Goal: Task Accomplishment & Management: Manage account settings

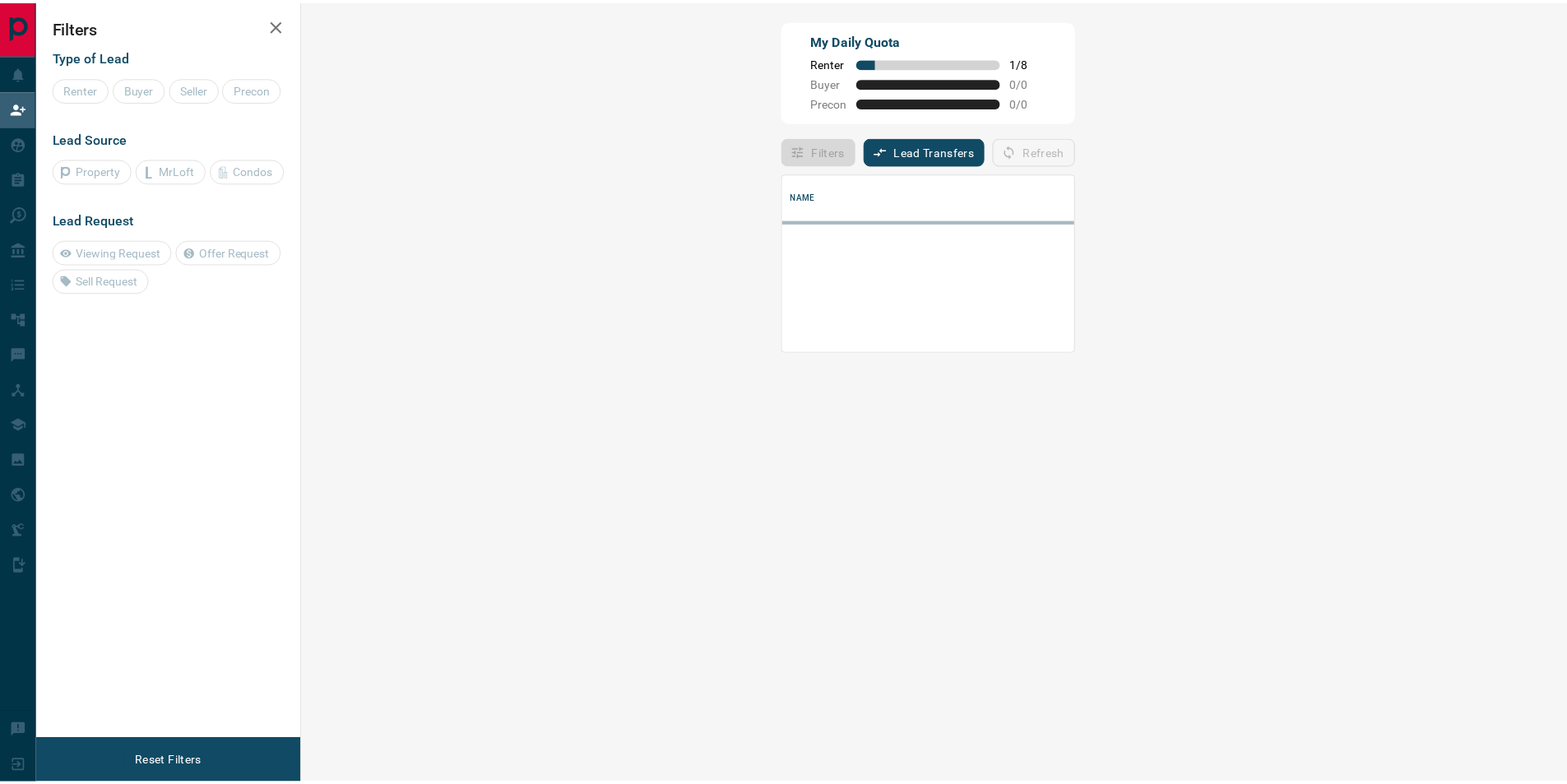
scroll to position [99, 1228]
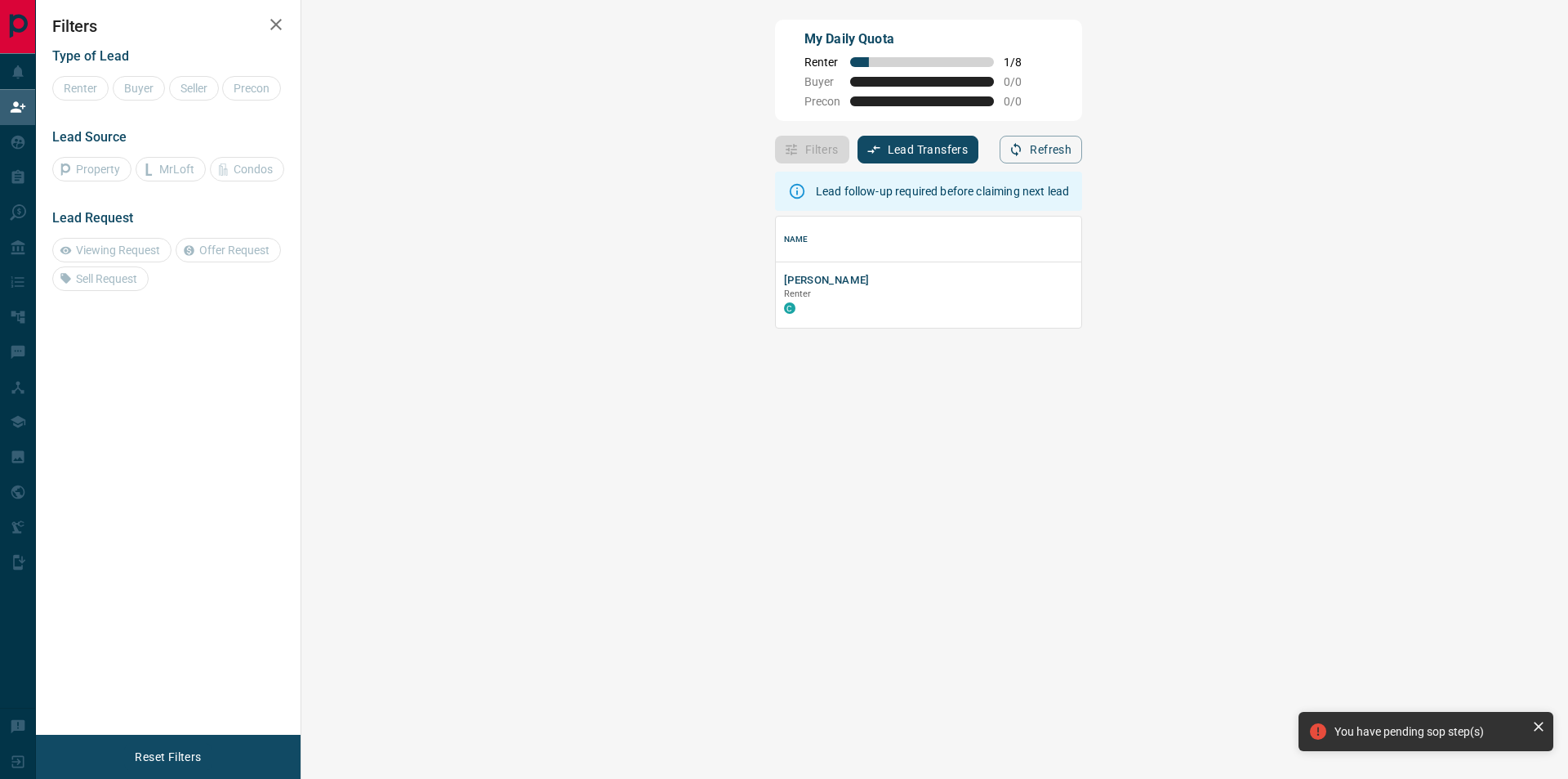
click at [81, 101] on div "Type of Lead Renter Buyer Seller Precon Lead Source Property MrLoft Condos Lead…" at bounding box center [168, 163] width 232 height 255
click at [784, 292] on p "Renter" at bounding box center [1065, 293] width 562 height 13
click at [784, 280] on button "[PERSON_NAME]" at bounding box center [827, 280] width 86 height 16
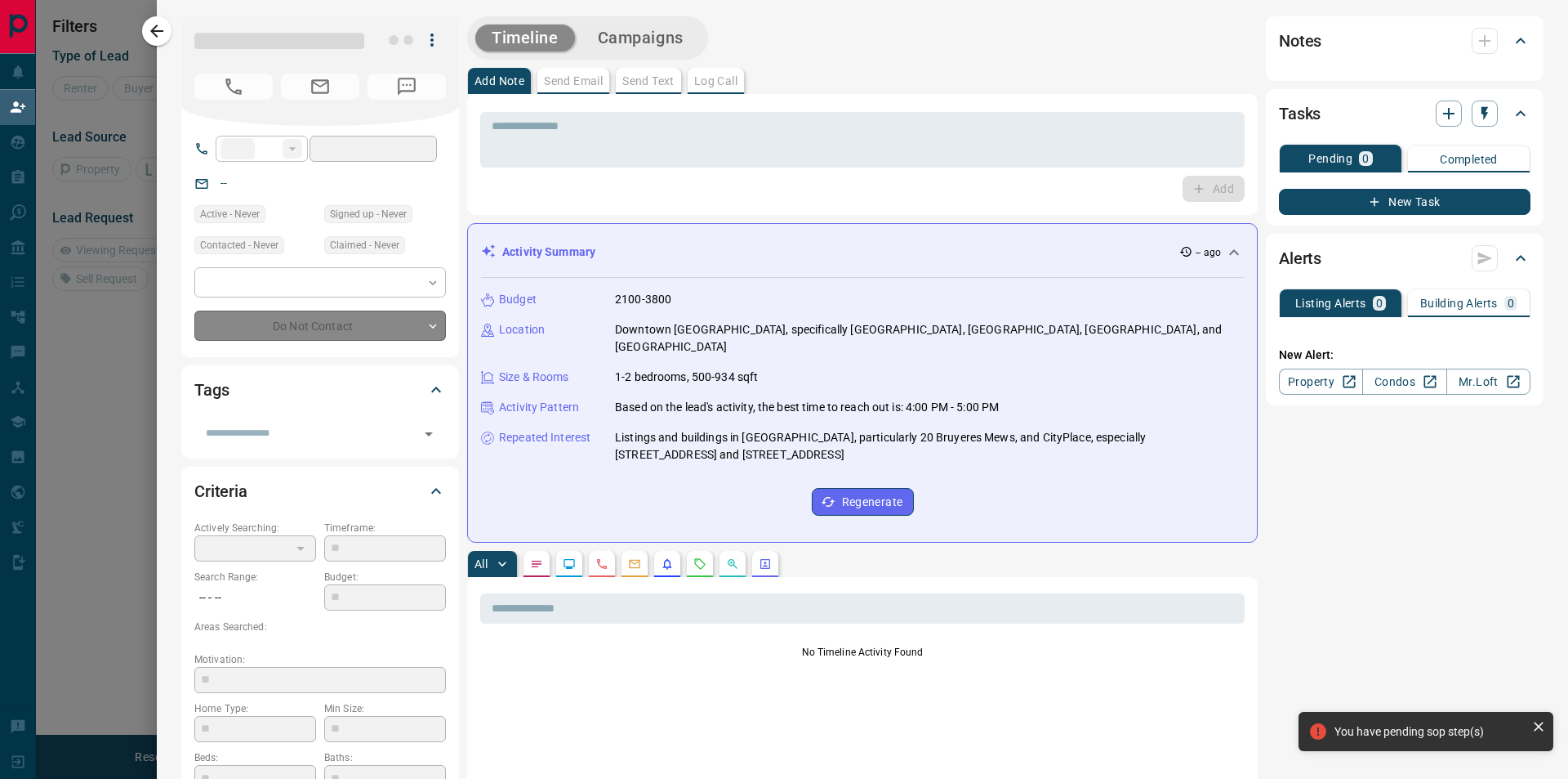
type input "**"
type input "**********"
type input "**"
type input "*"
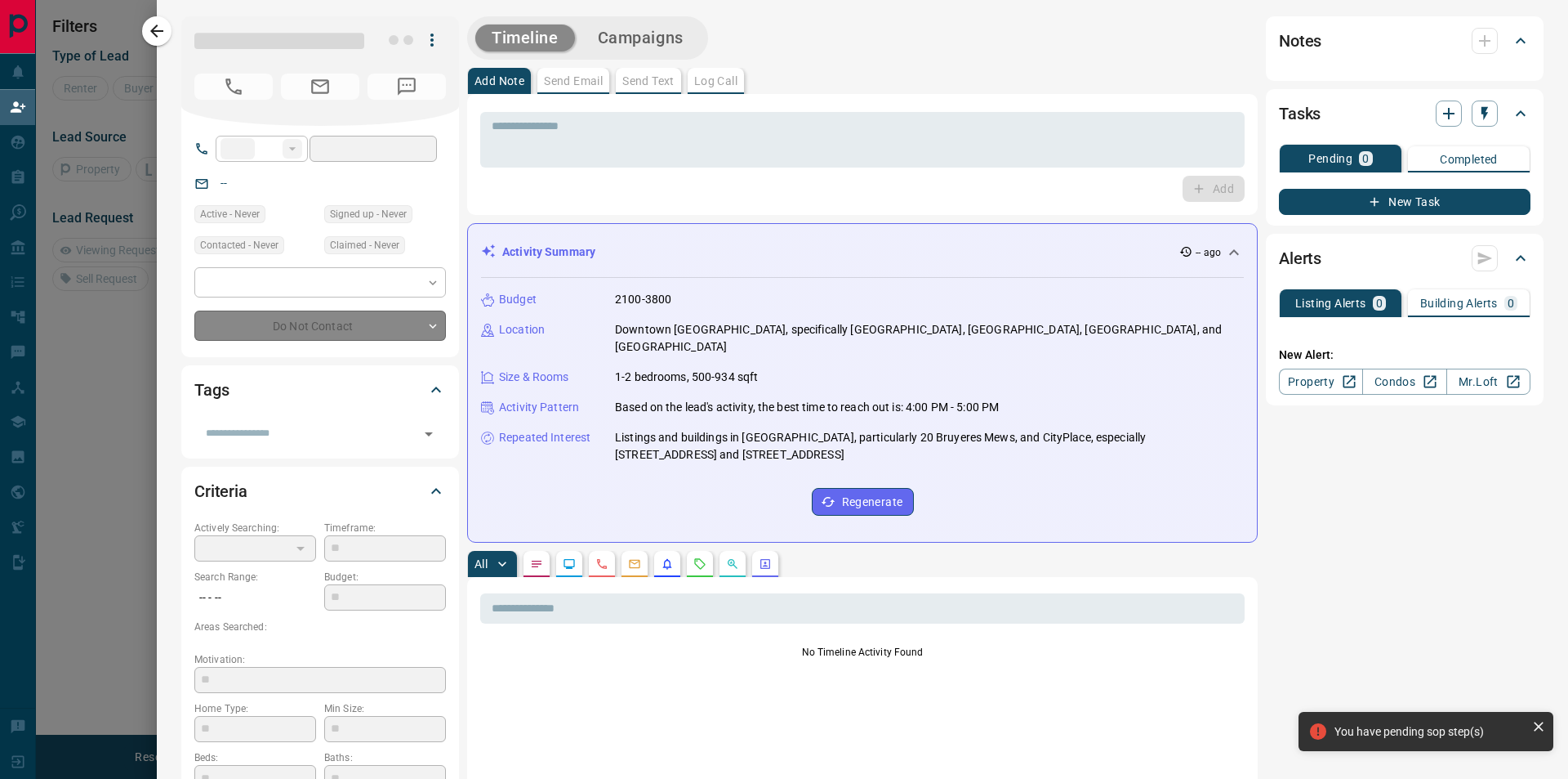
type input "**********"
type input "*******"
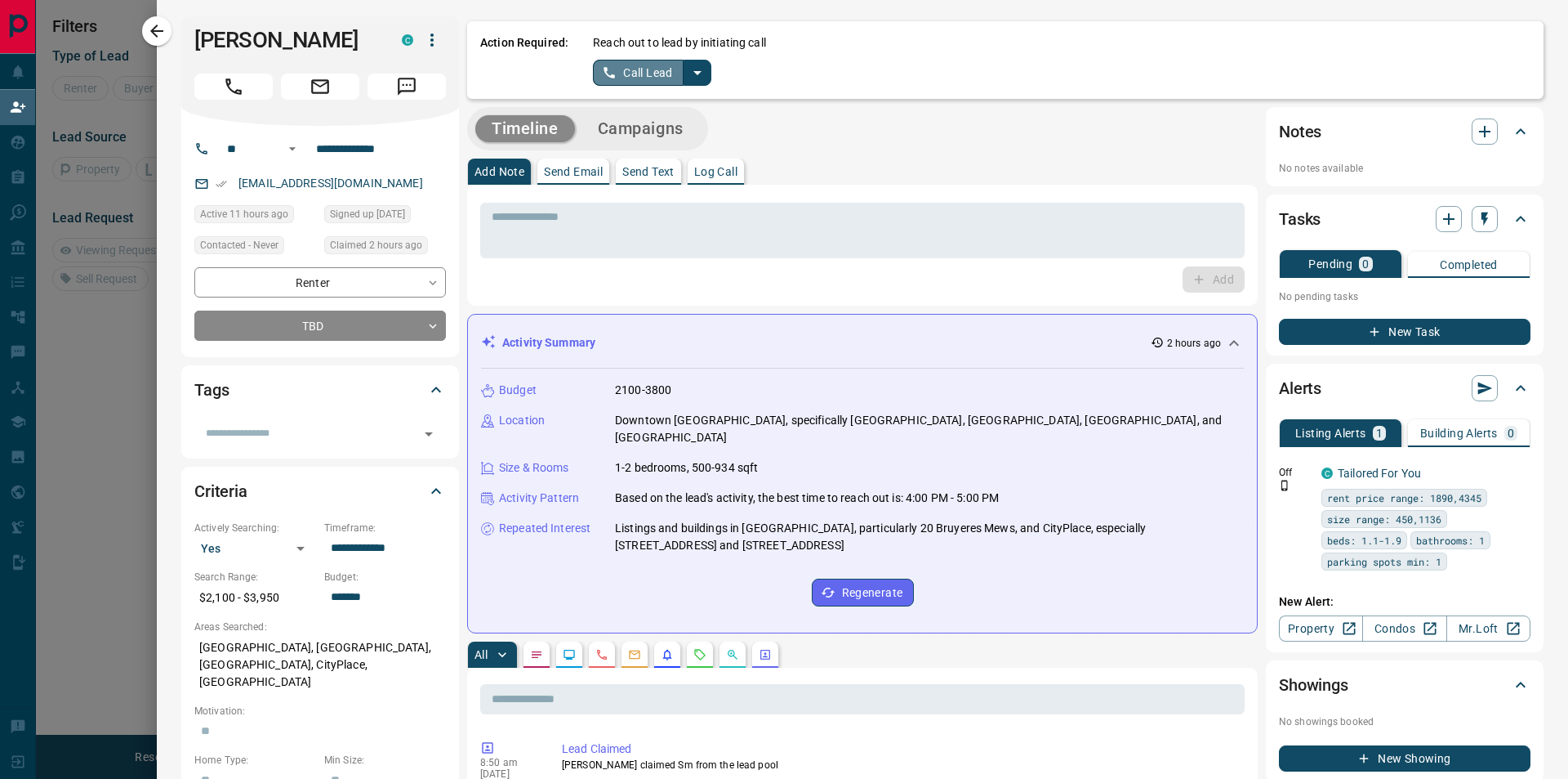
click at [617, 71] on button "Call Lead" at bounding box center [638, 72] width 91 height 26
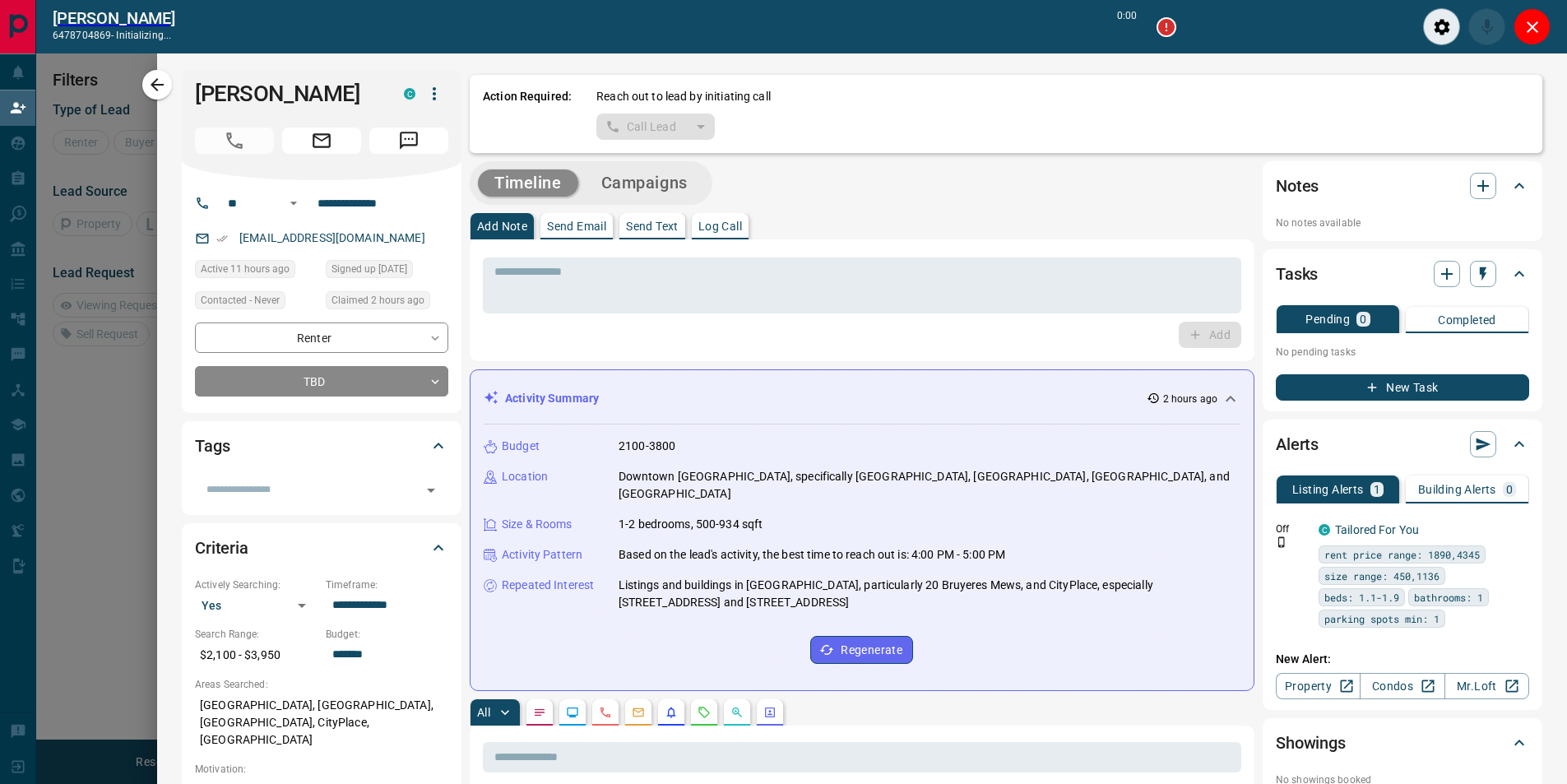
scroll to position [99, 1216]
click at [1534, 32] on icon "Close" at bounding box center [1533, 27] width 19 height 19
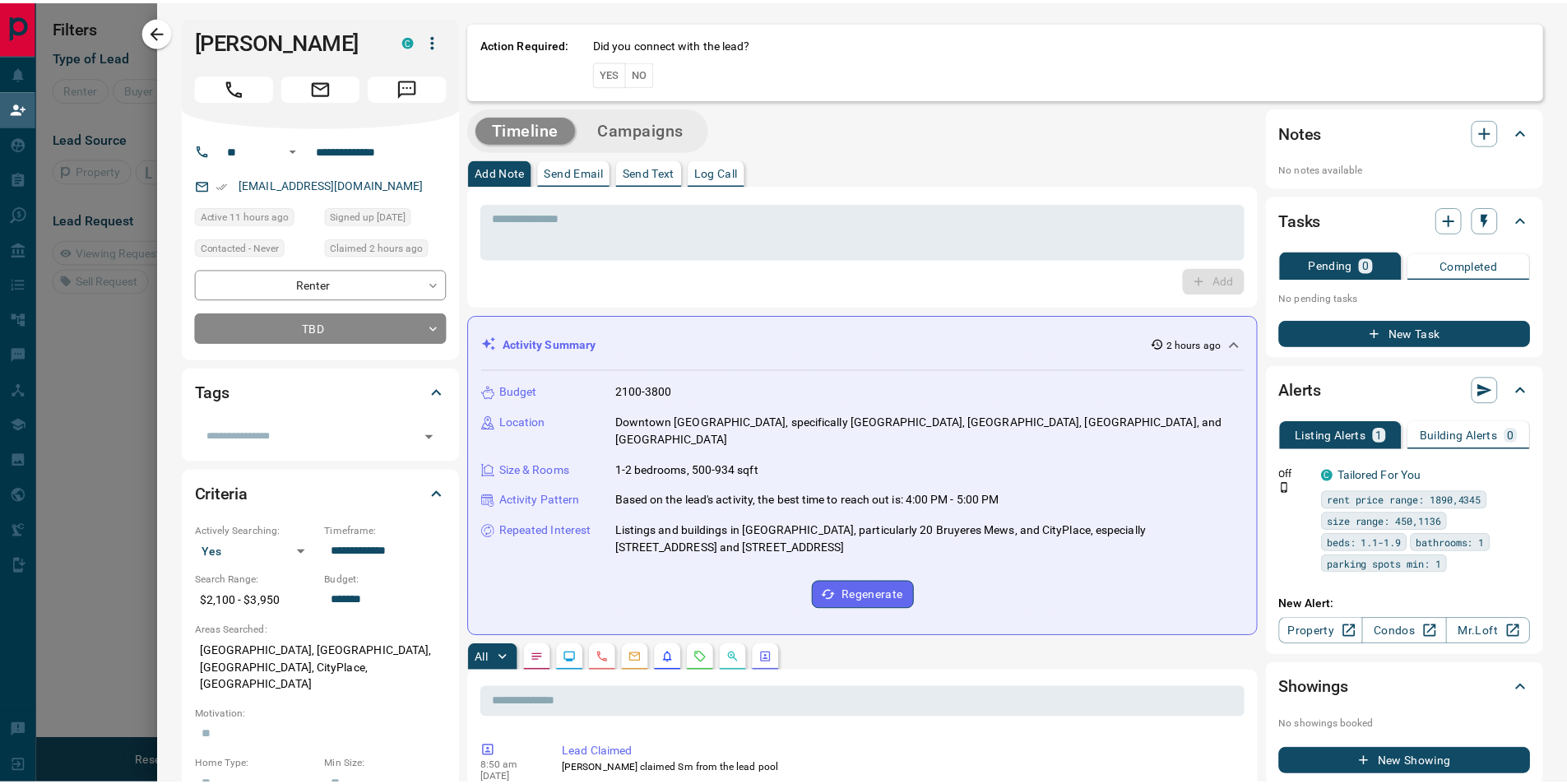
scroll to position [99, 1228]
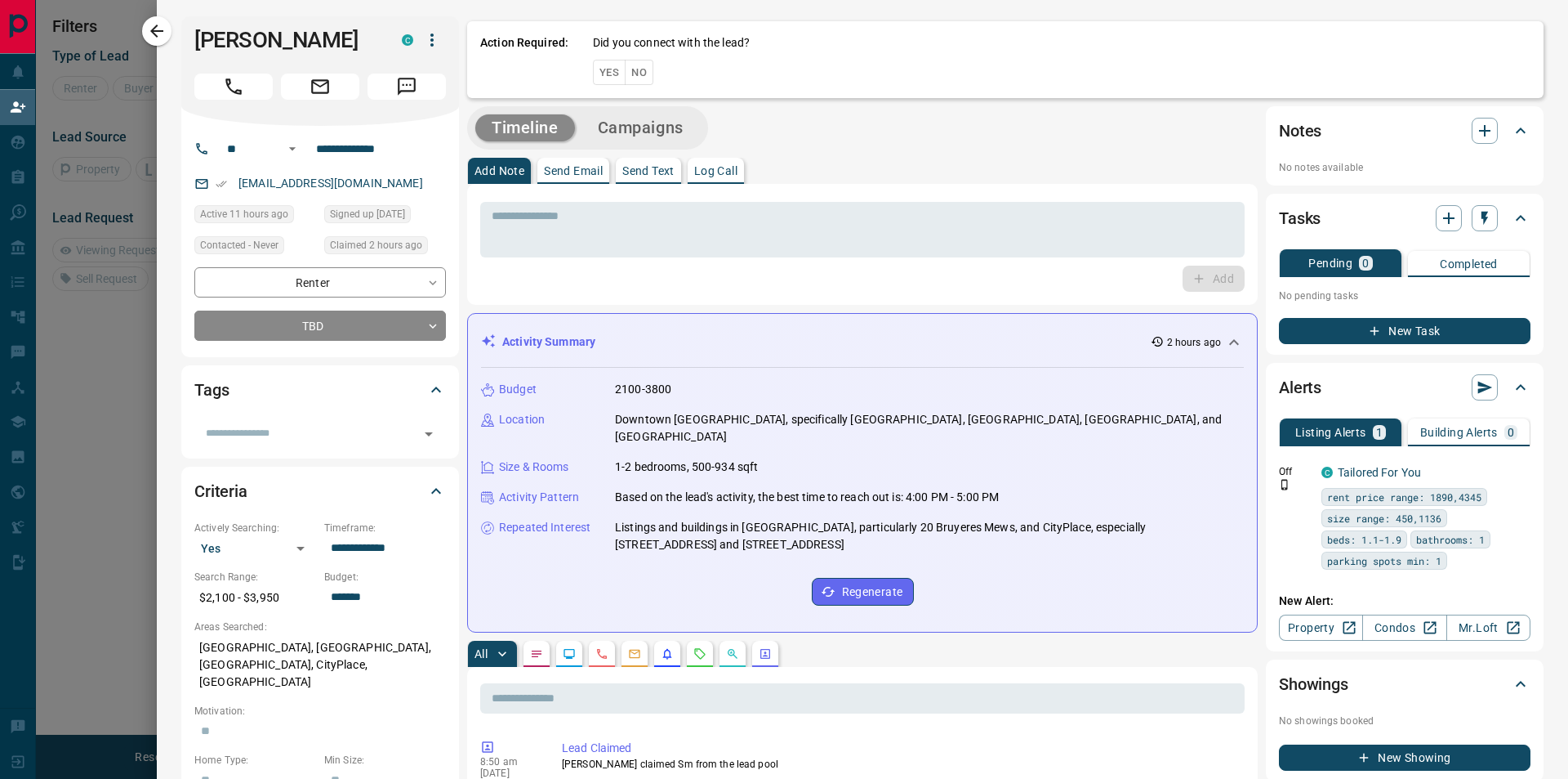
drag, startPoint x: 631, startPoint y: 75, endPoint x: 644, endPoint y: 76, distance: 13.0
click at [631, 75] on button "No" at bounding box center [639, 72] width 29 height 25
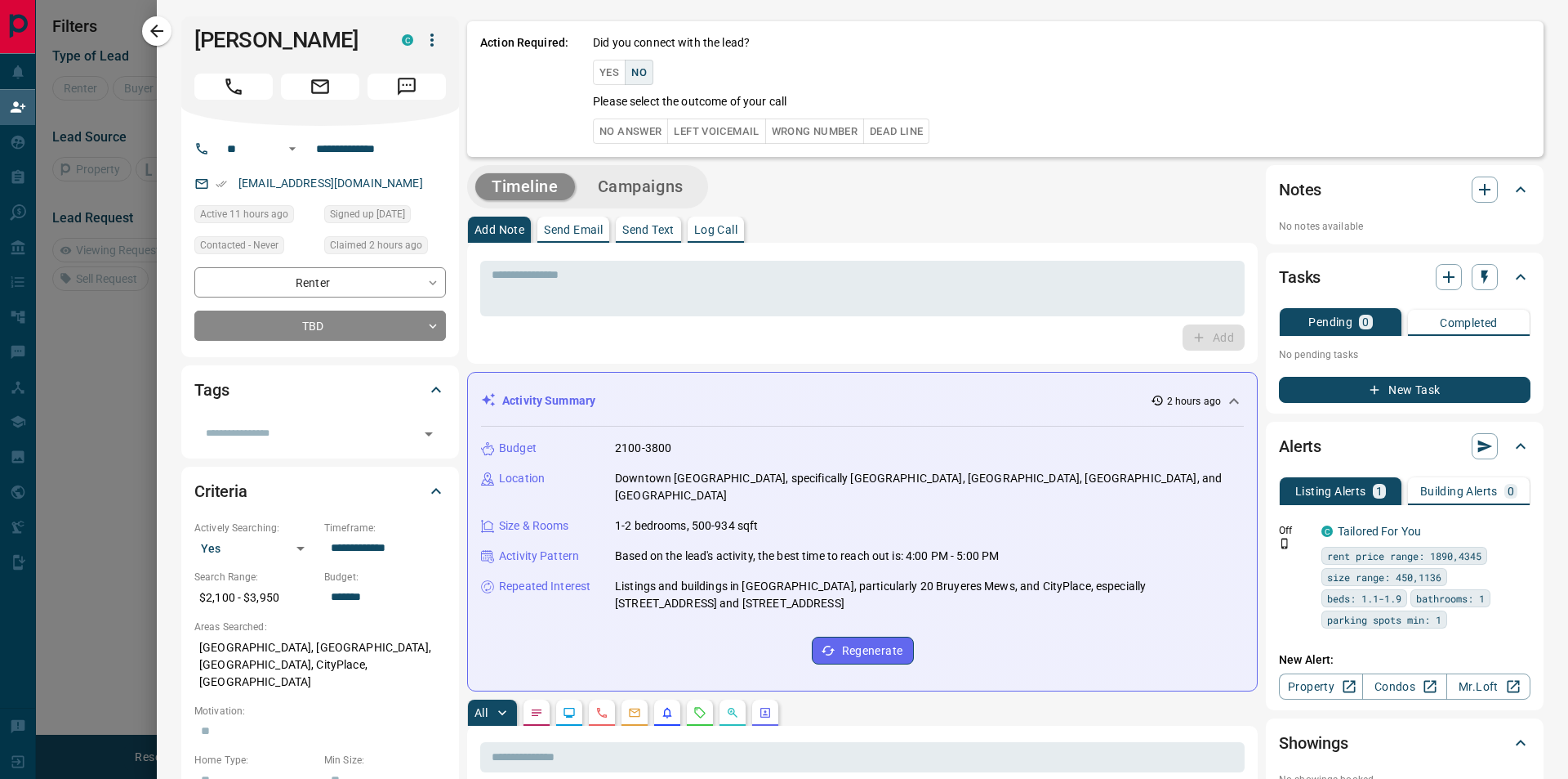
click at [625, 85] on button "No" at bounding box center [639, 72] width 29 height 25
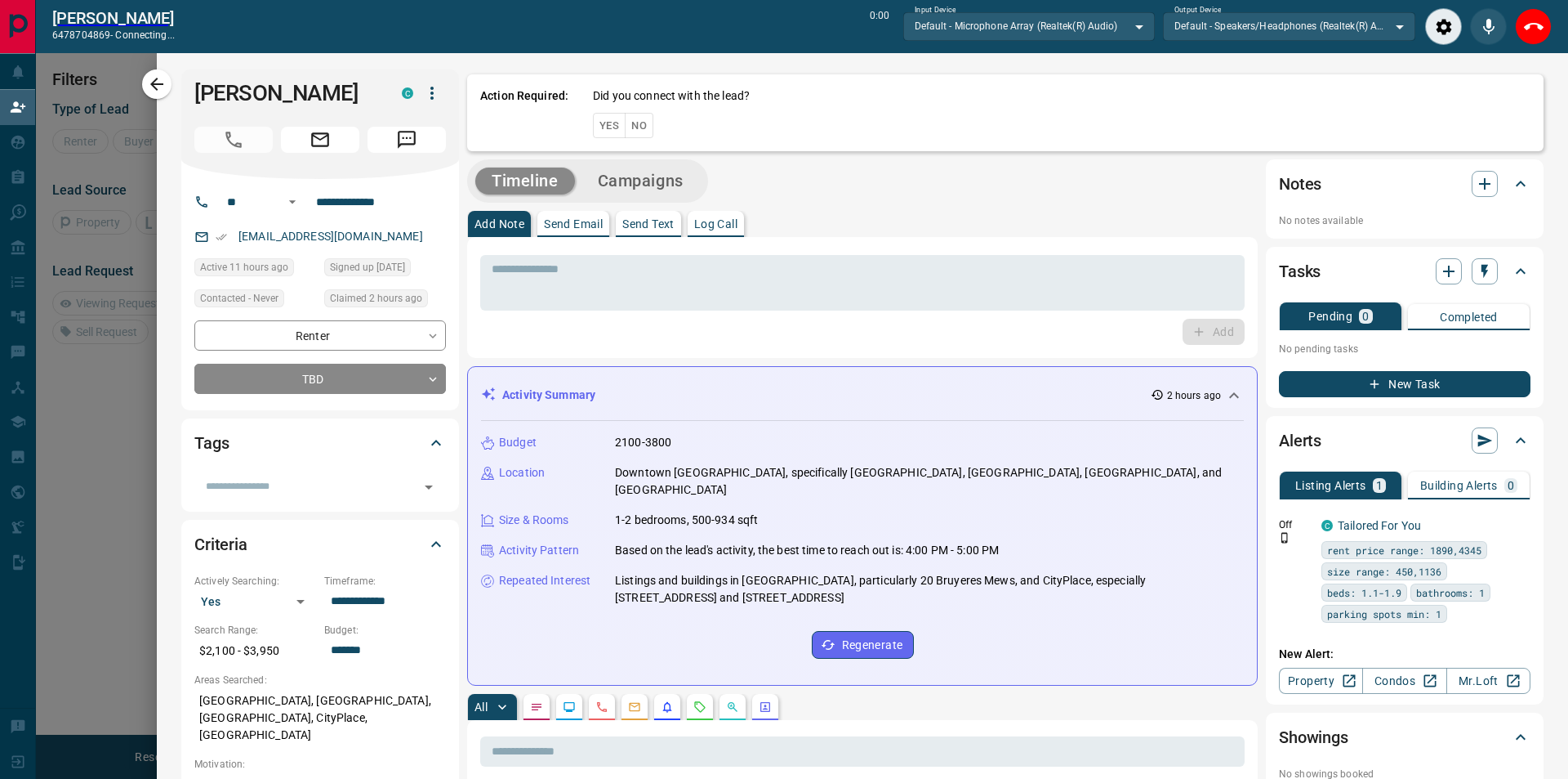
scroll to position [13, 13]
click at [1527, 16] on button "End Call" at bounding box center [1521, 26] width 37 height 37
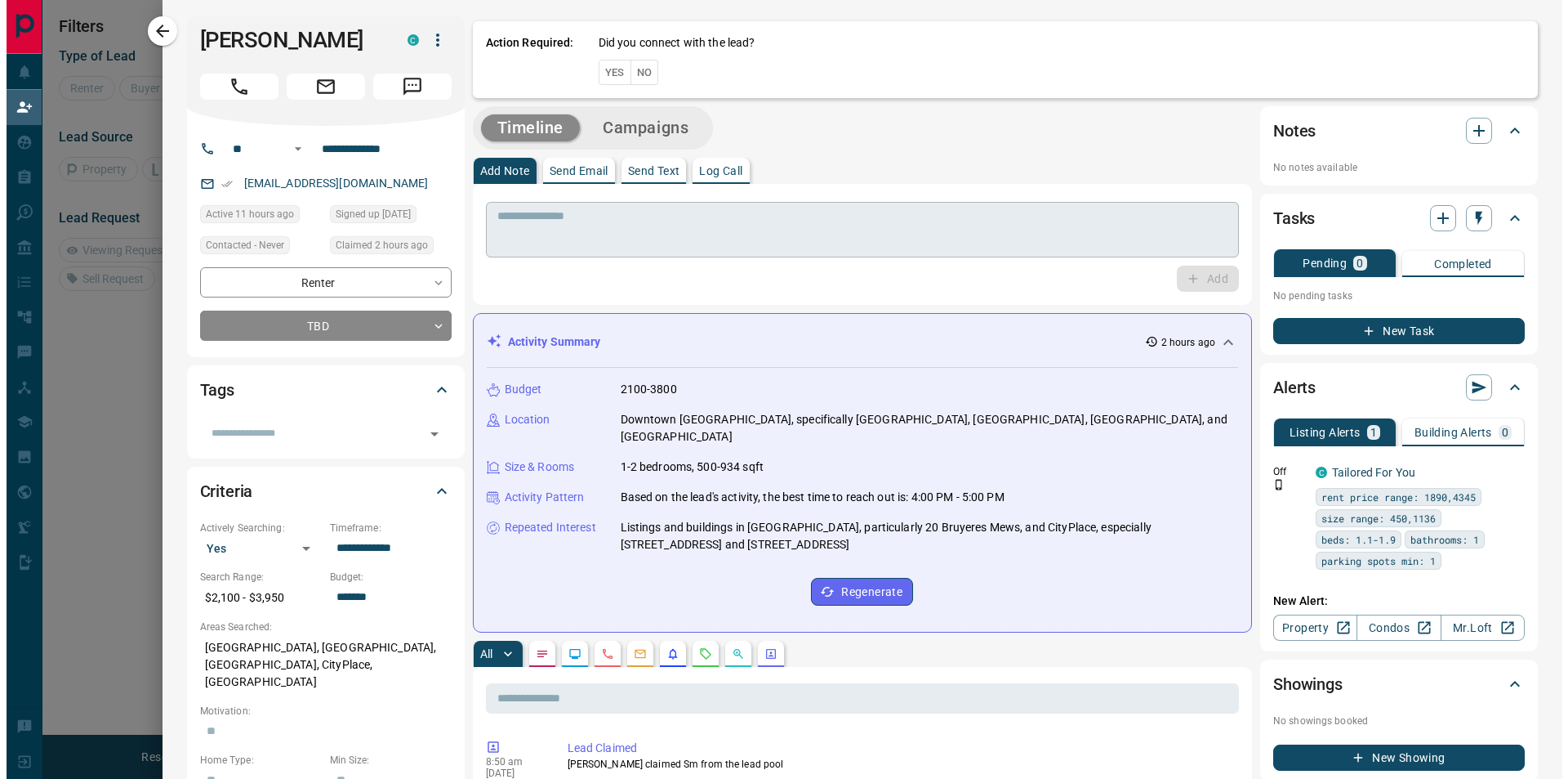
scroll to position [99, 1220]
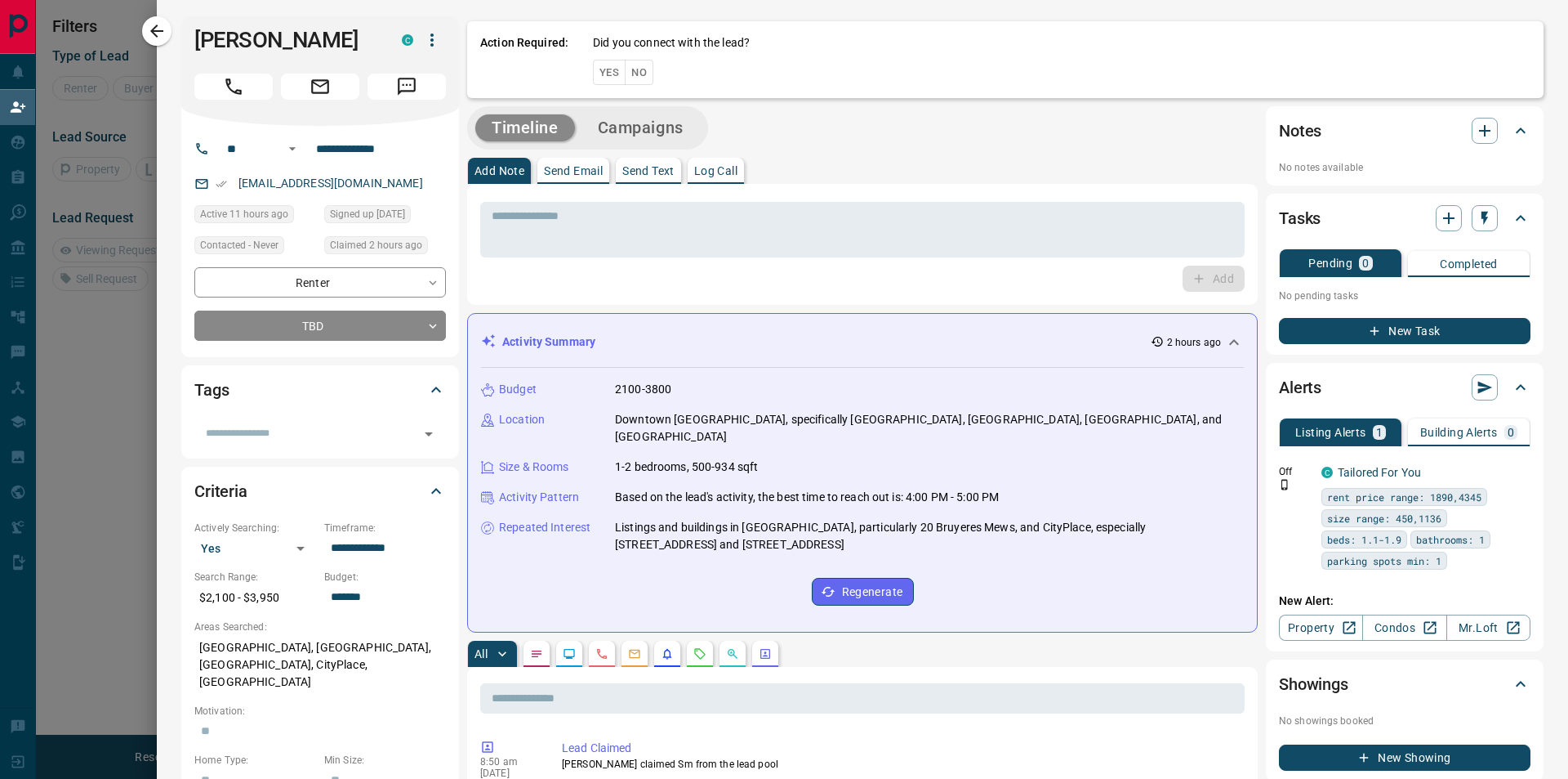
click at [638, 68] on button "No" at bounding box center [639, 72] width 29 height 25
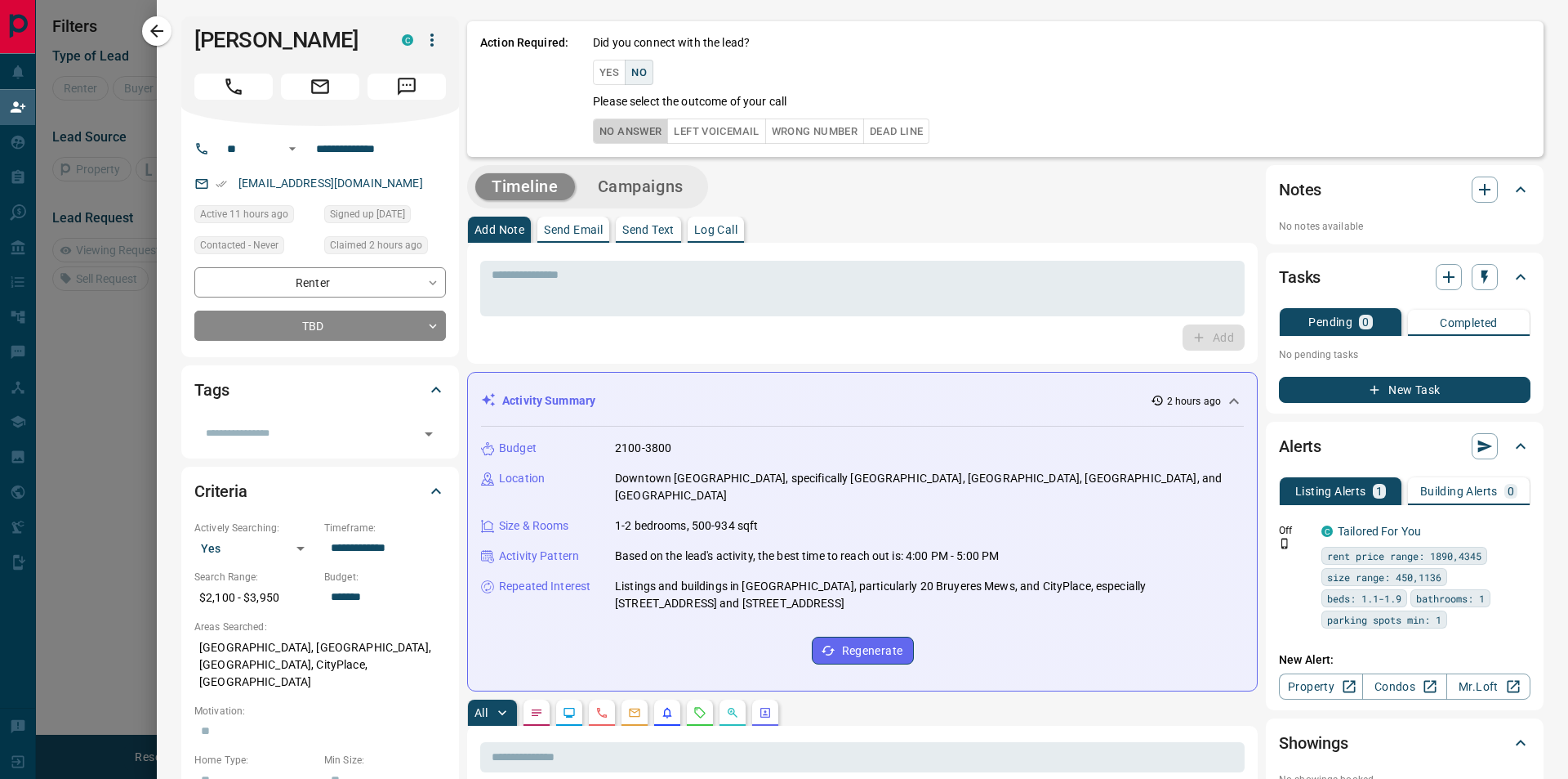
click at [617, 131] on button "No Answer" at bounding box center [630, 131] width 75 height 25
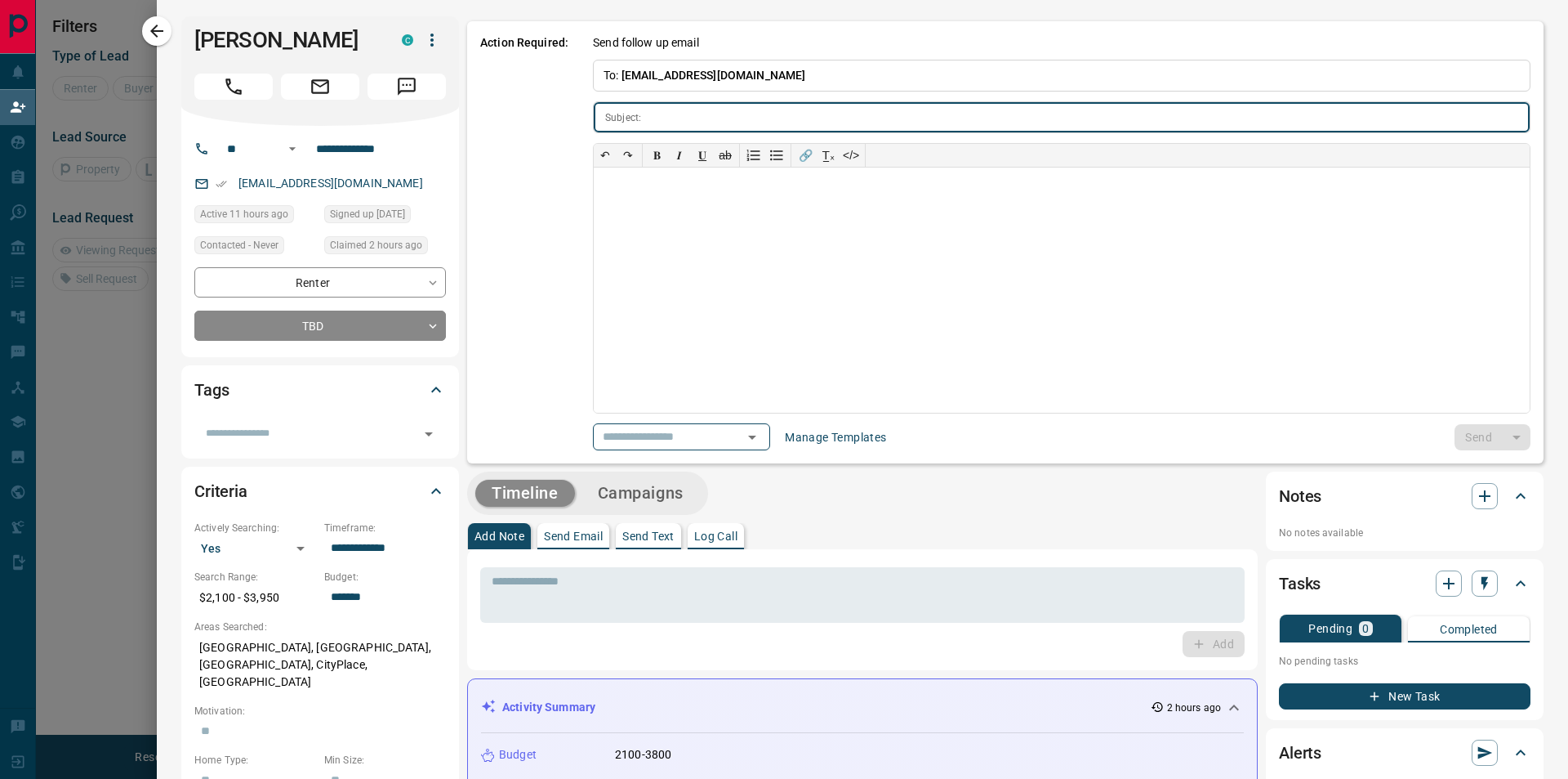
type input "**********"
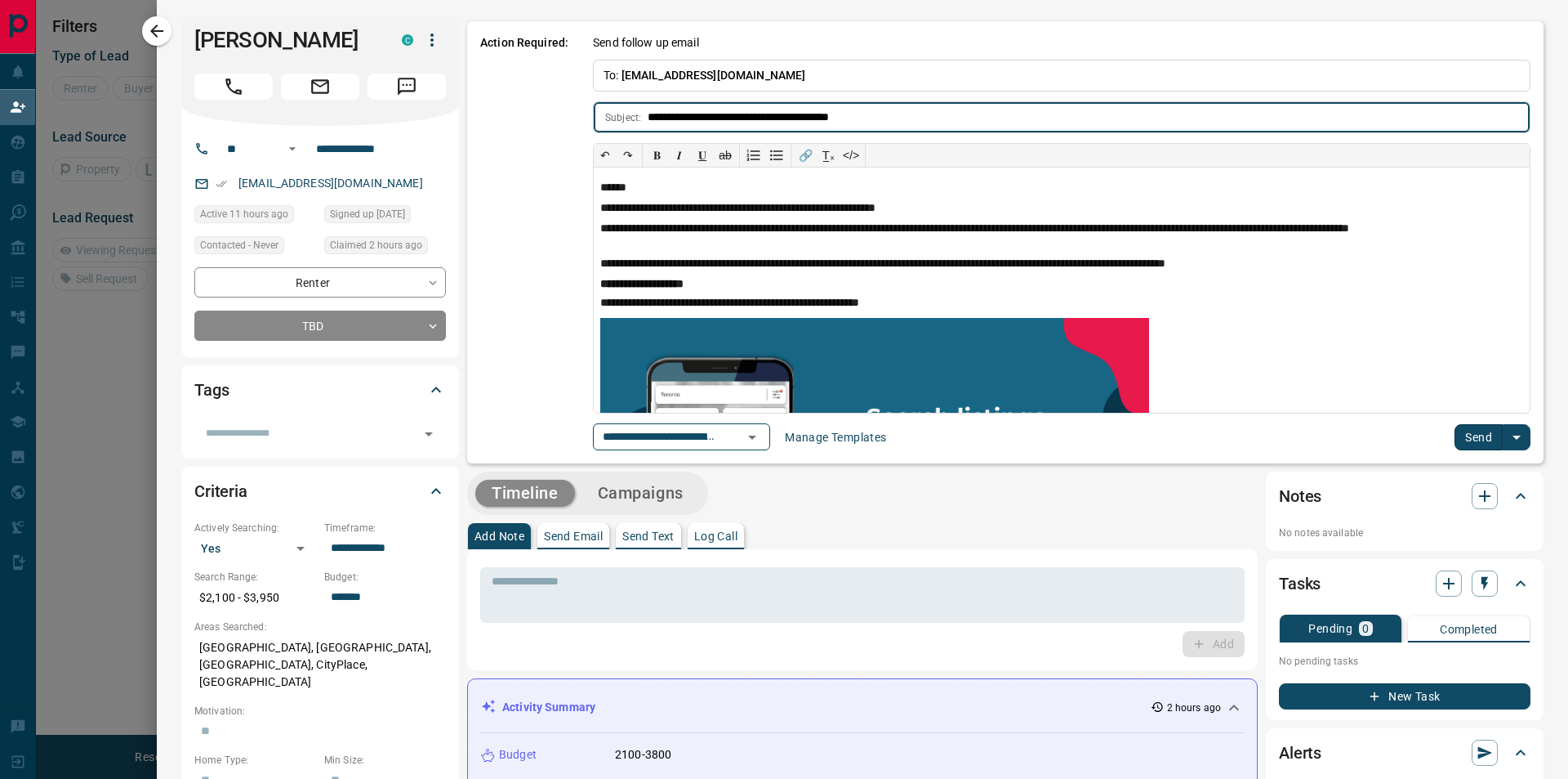
click at [1457, 429] on button "Send" at bounding box center [1478, 438] width 48 height 26
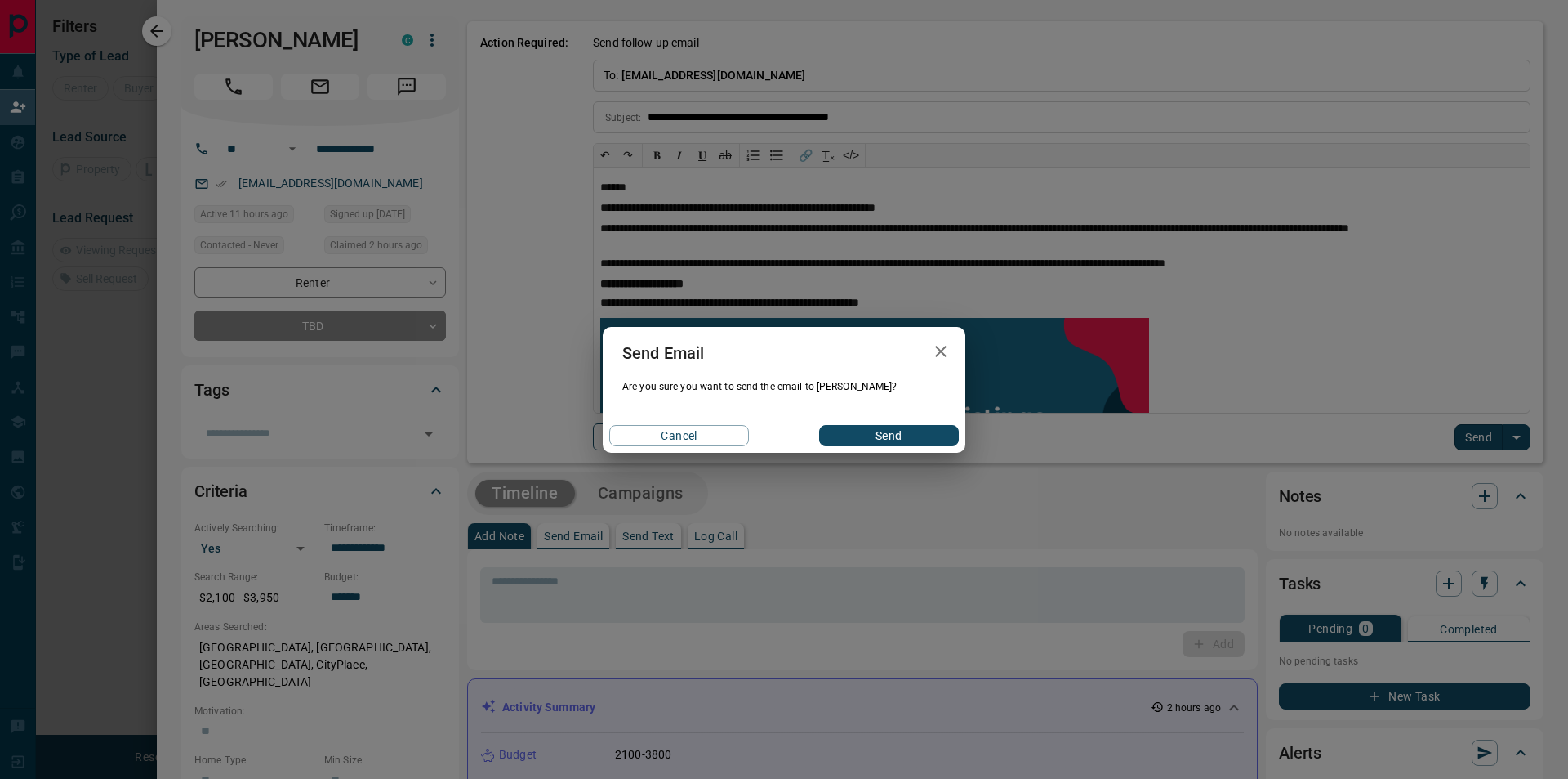
click at [889, 440] on button "Send" at bounding box center [889, 435] width 140 height 21
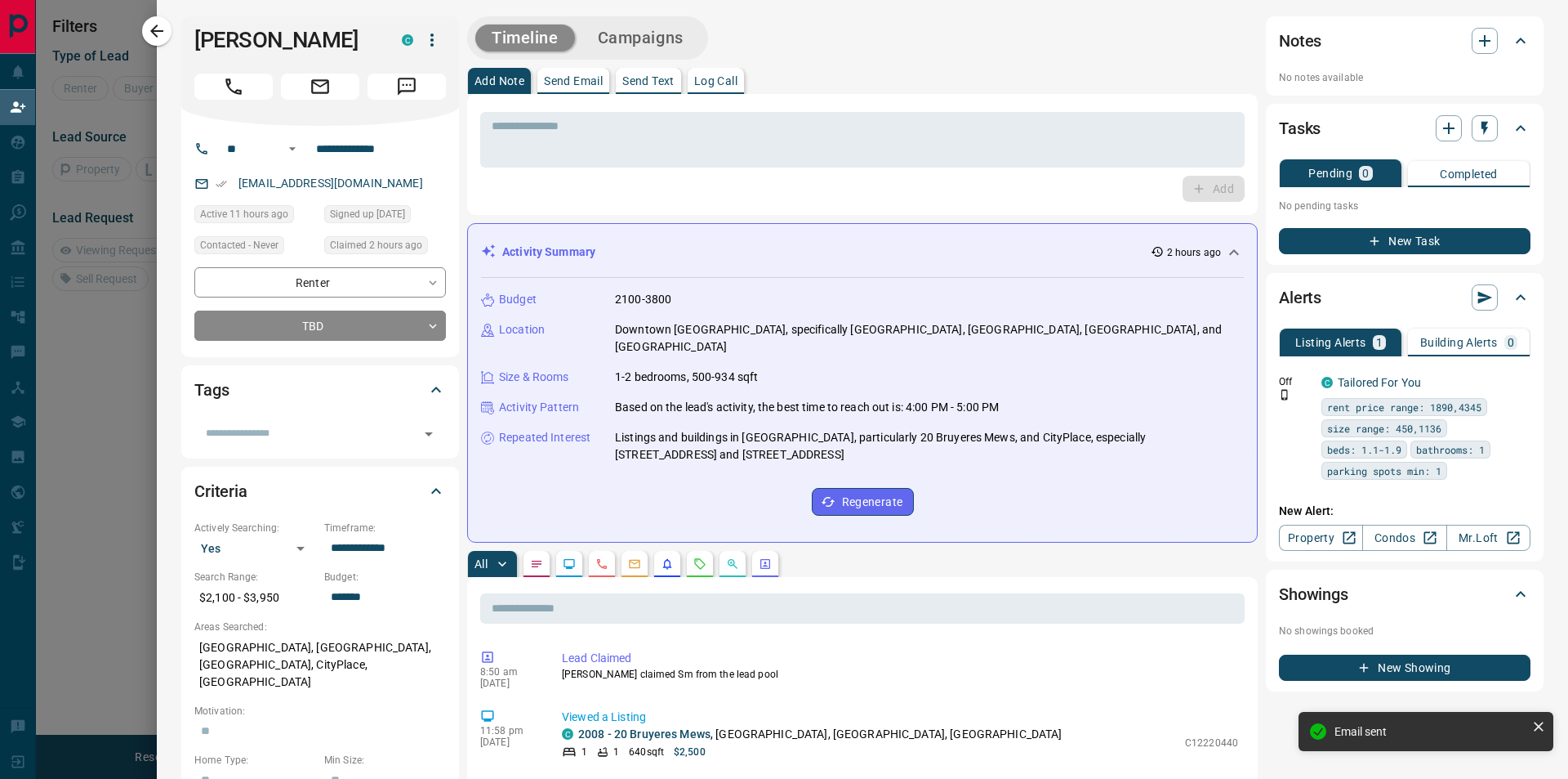
click at [673, 35] on button "Campaigns" at bounding box center [641, 38] width 119 height 27
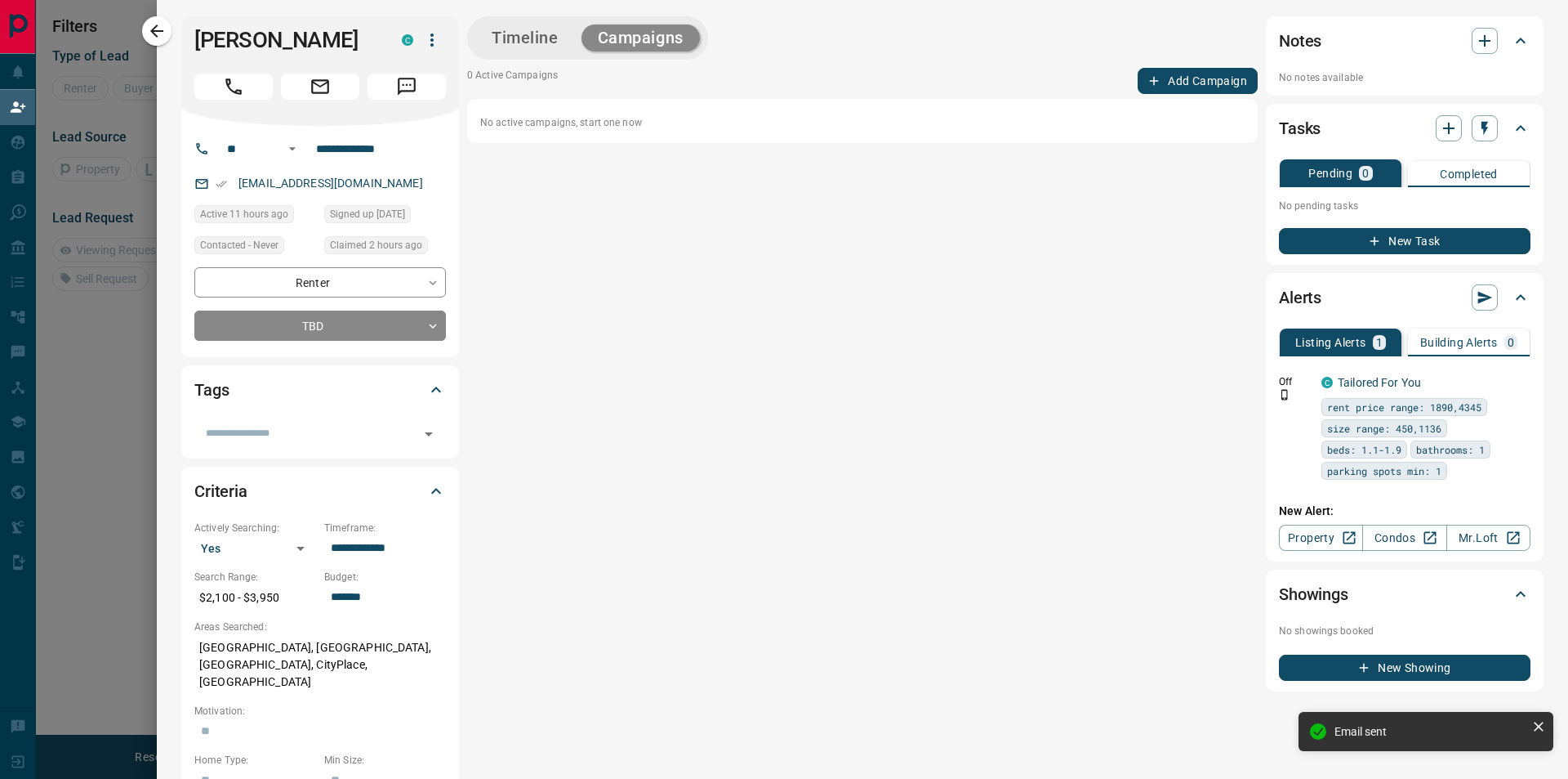
click at [1182, 84] on button "Add Campaign" at bounding box center [1198, 81] width 120 height 26
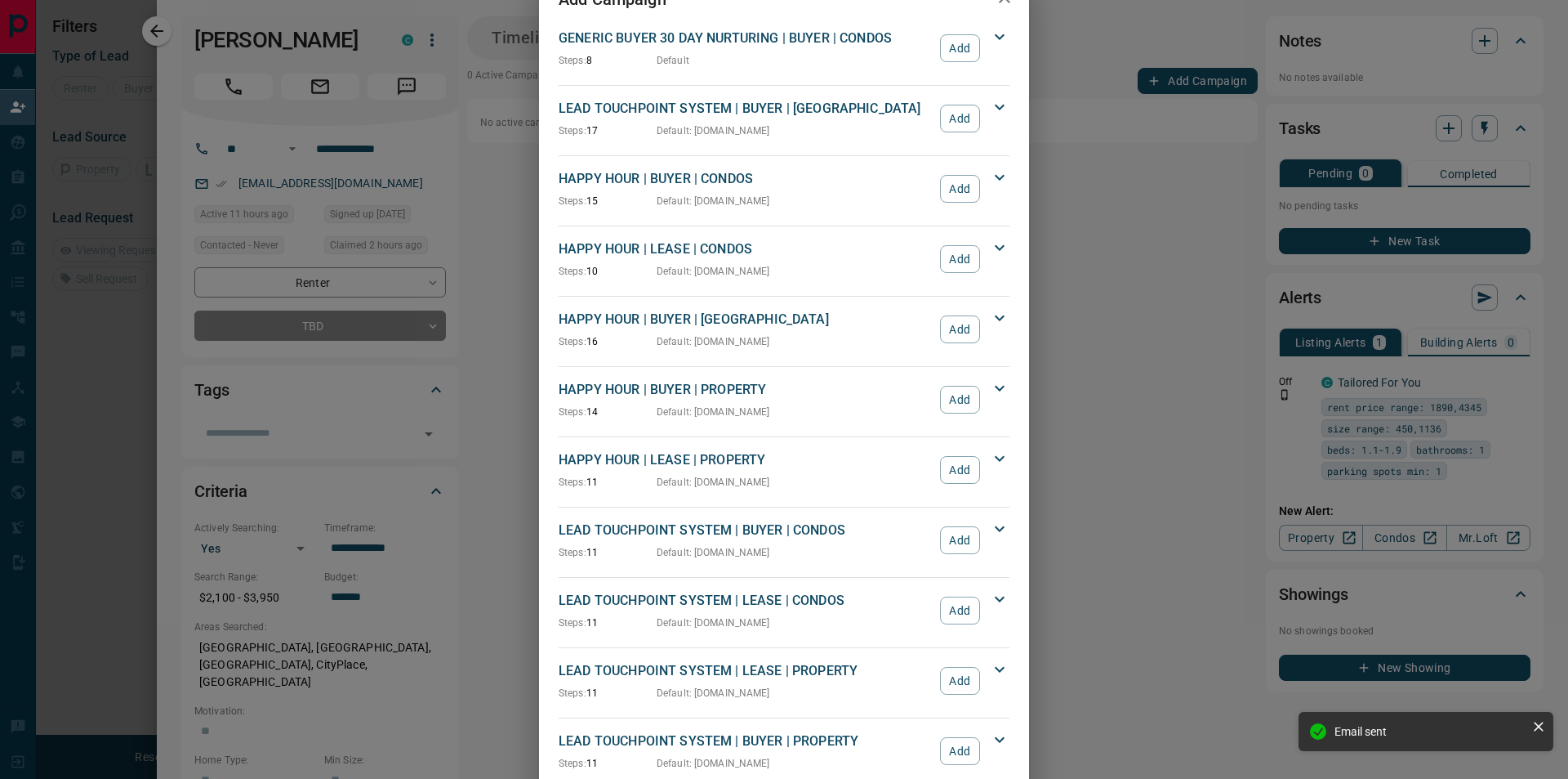
scroll to position [82, 0]
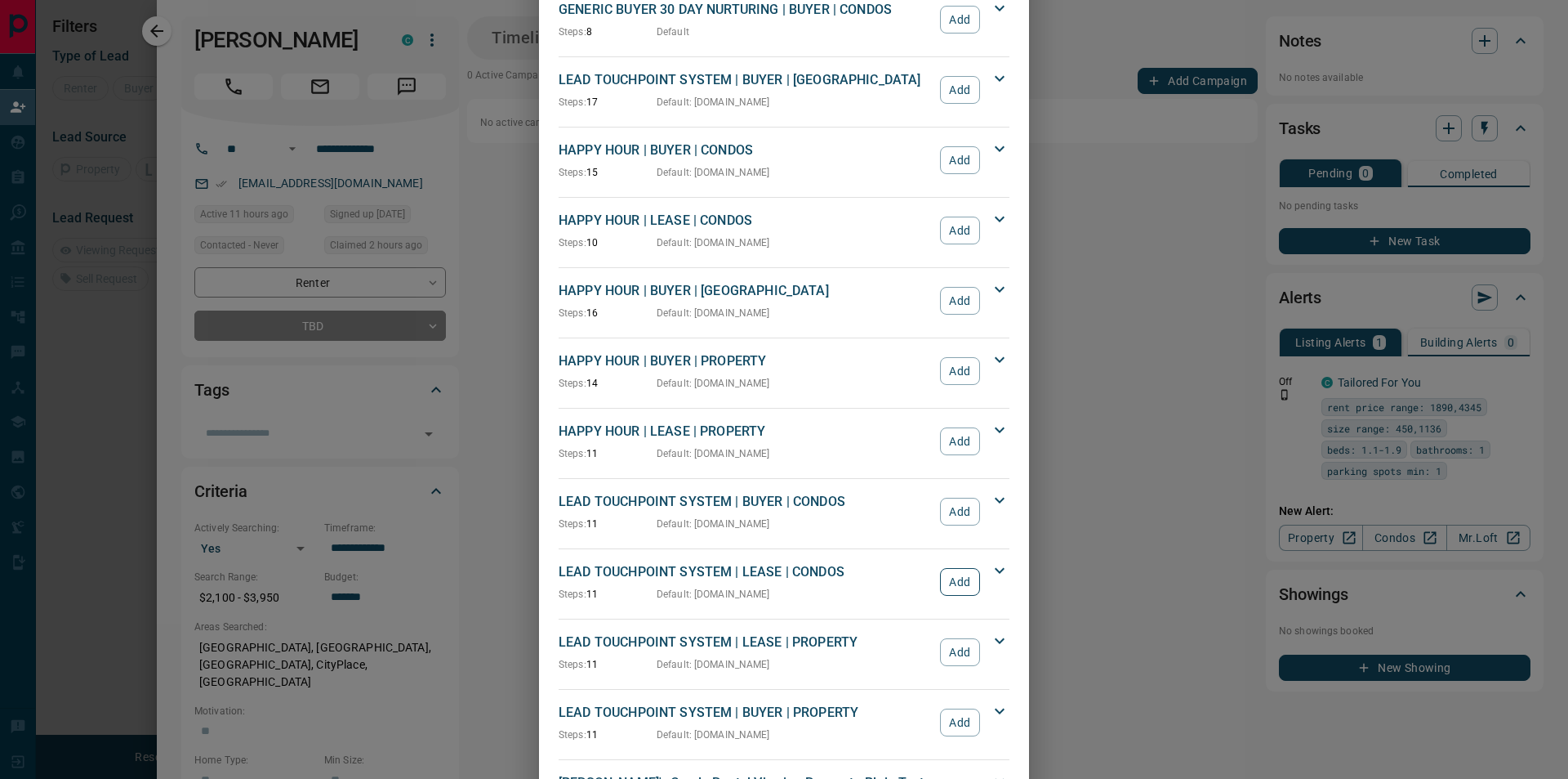
click at [954, 579] on button "Add" at bounding box center [960, 582] width 40 height 28
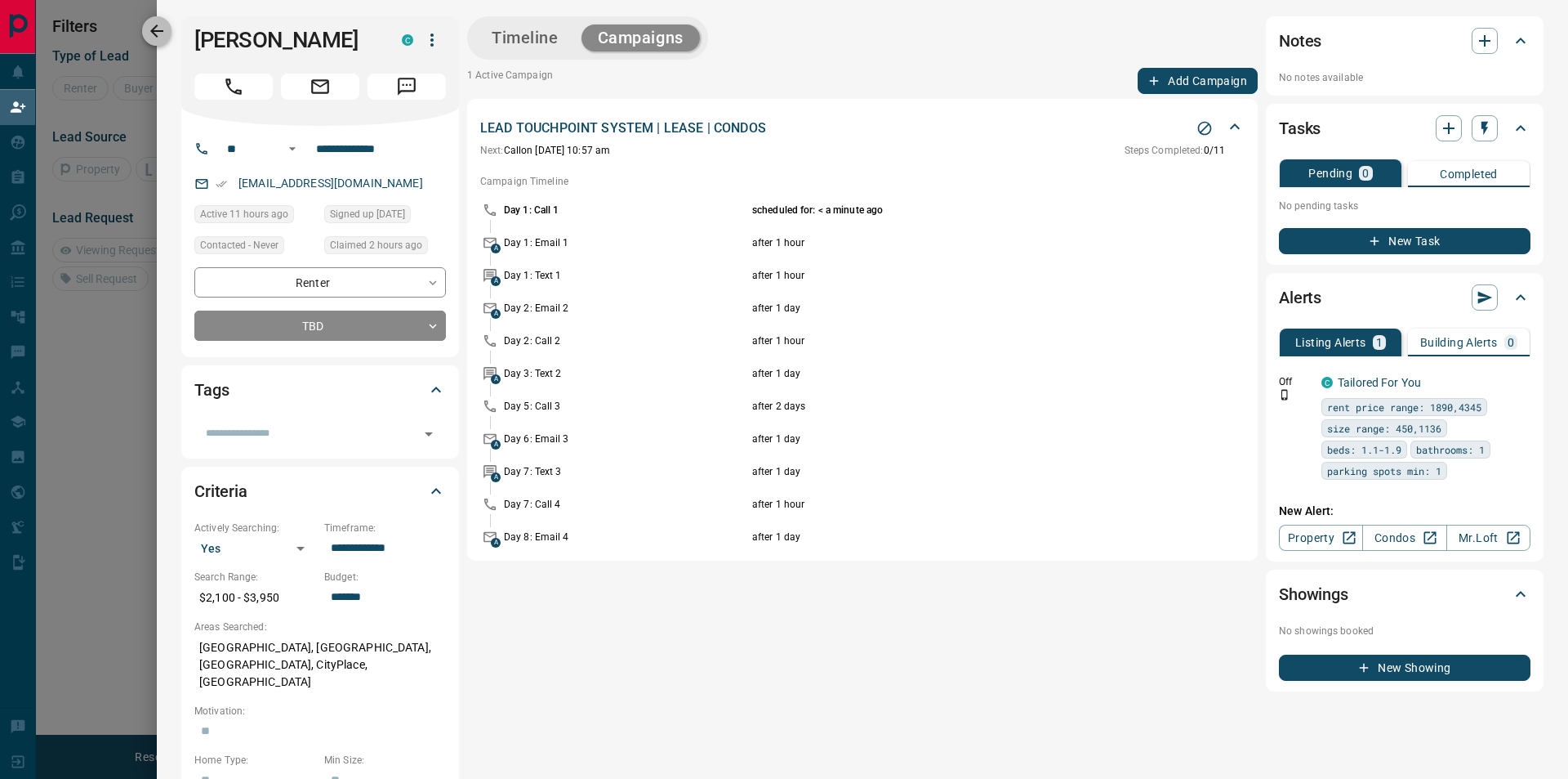
click at [148, 24] on icon "button" at bounding box center [156, 31] width 19 height 19
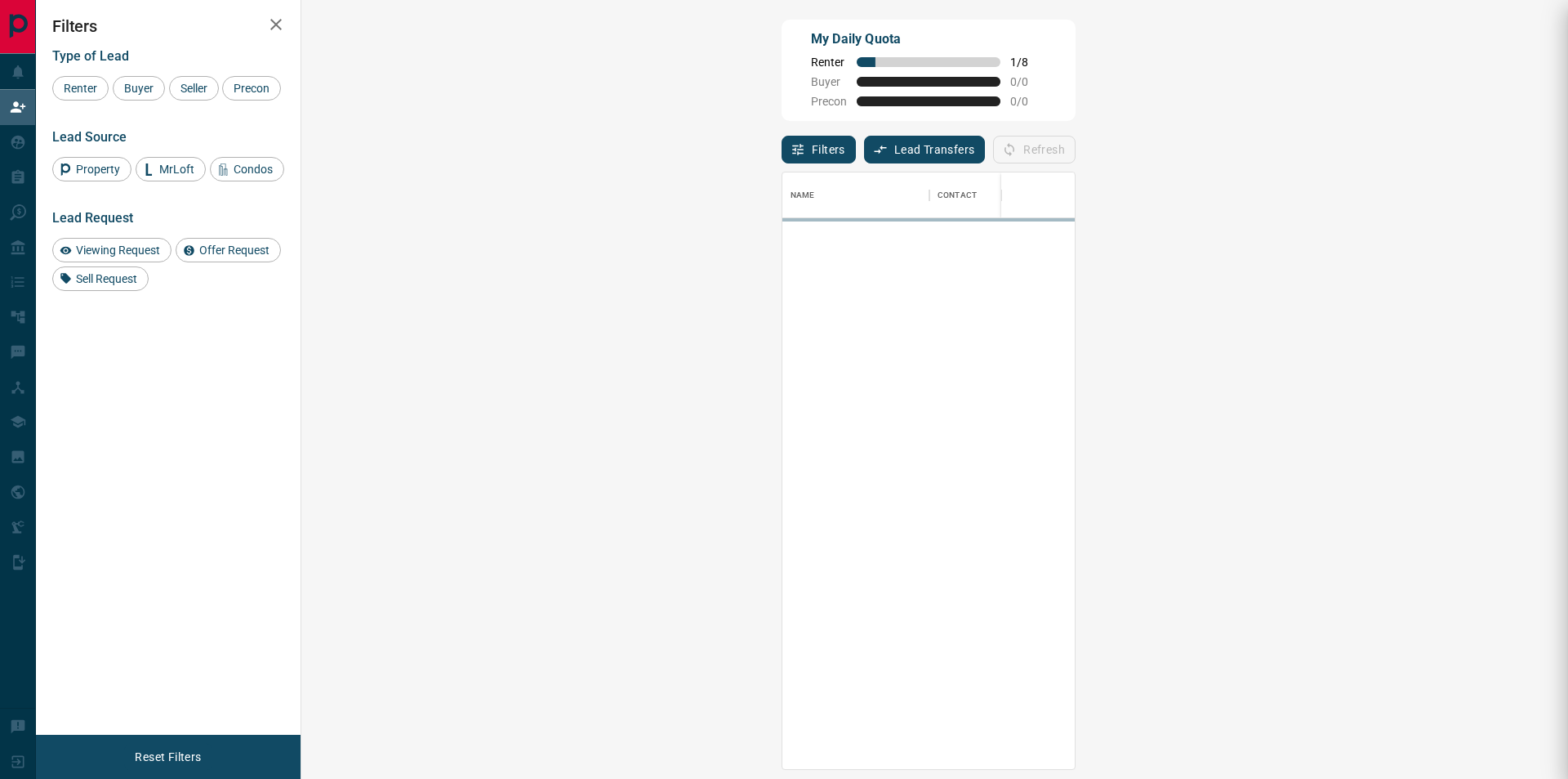
scroll to position [585, 1220]
